Goal: Information Seeking & Learning: Learn about a topic

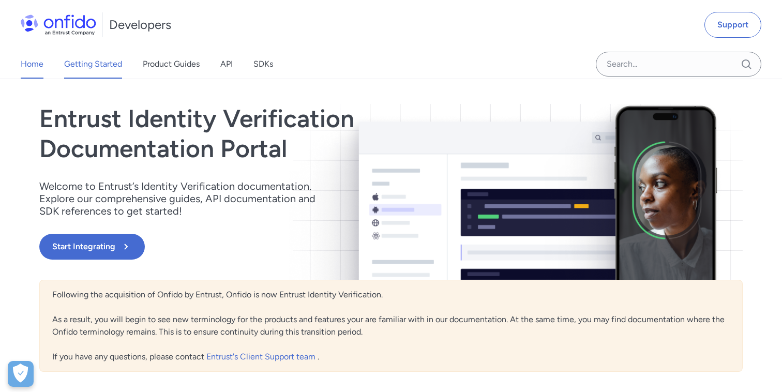
click at [95, 68] on link "Getting Started" at bounding box center [93, 64] width 58 height 29
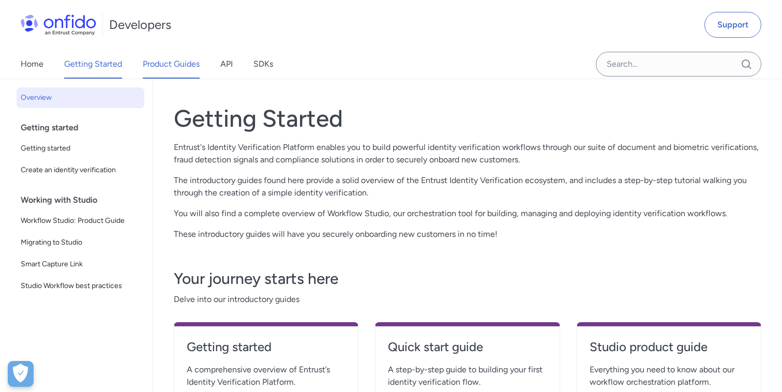
click at [168, 66] on link "Product Guides" at bounding box center [171, 64] width 57 height 29
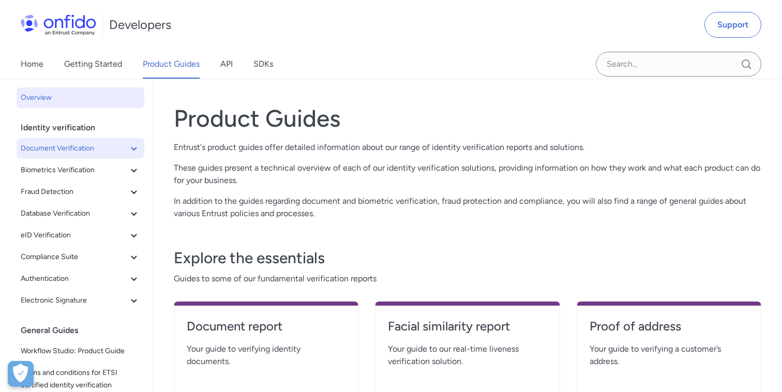
click at [137, 149] on icon at bounding box center [134, 148] width 12 height 12
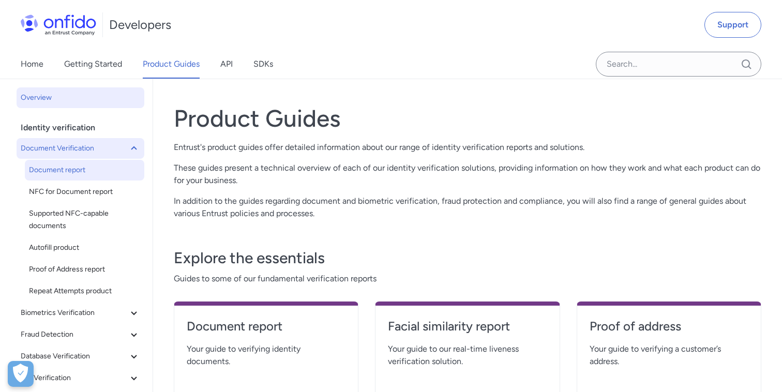
click at [82, 169] on span "Document report" at bounding box center [84, 170] width 111 height 12
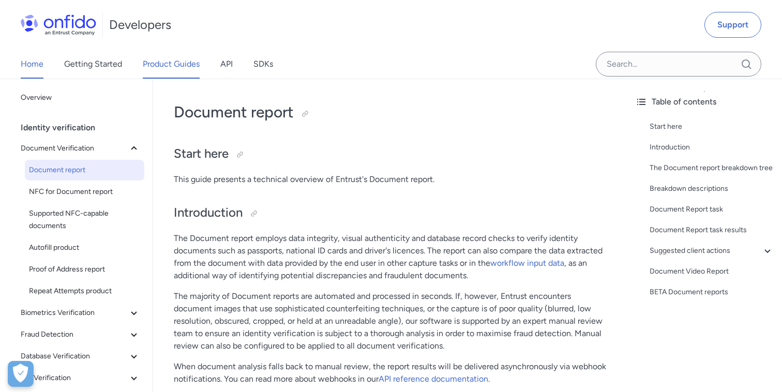
click at [31, 67] on link "Home" at bounding box center [32, 64] width 23 height 29
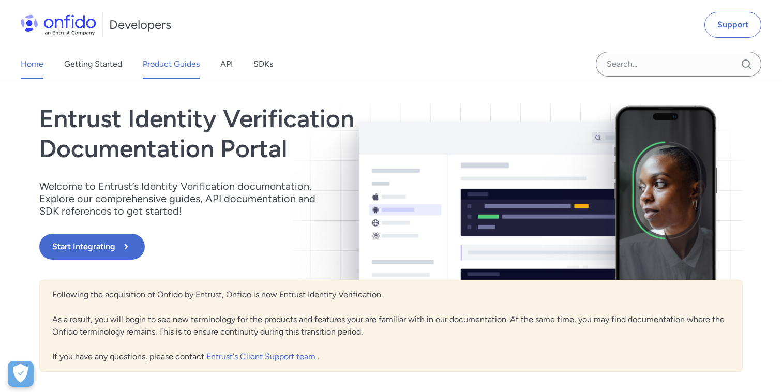
click at [173, 67] on link "Product Guides" at bounding box center [171, 64] width 57 height 29
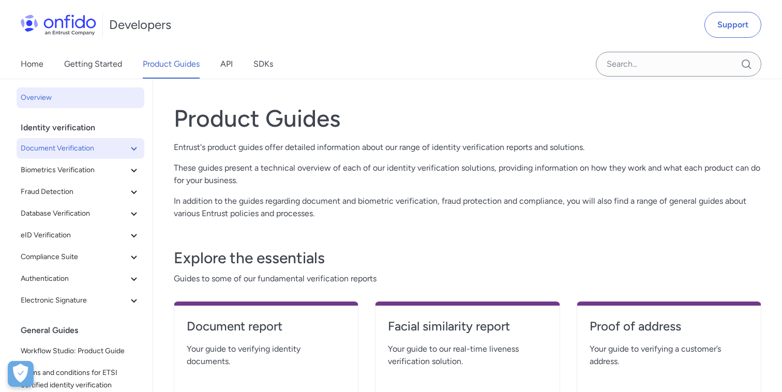
click at [132, 152] on icon at bounding box center [134, 148] width 12 height 12
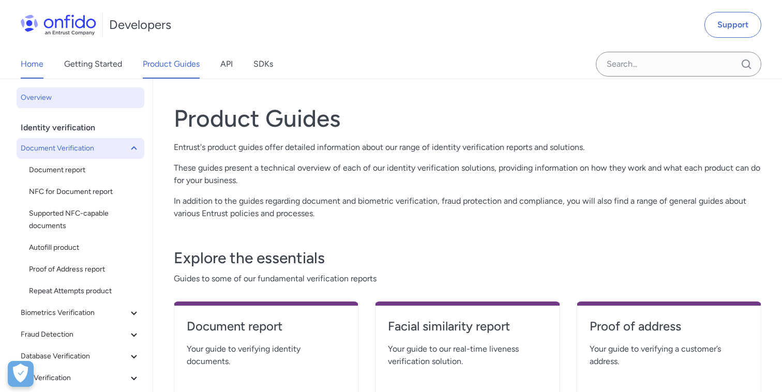
click at [30, 61] on link "Home" at bounding box center [32, 64] width 23 height 29
